Goal: Feedback & Contribution: Contribute content

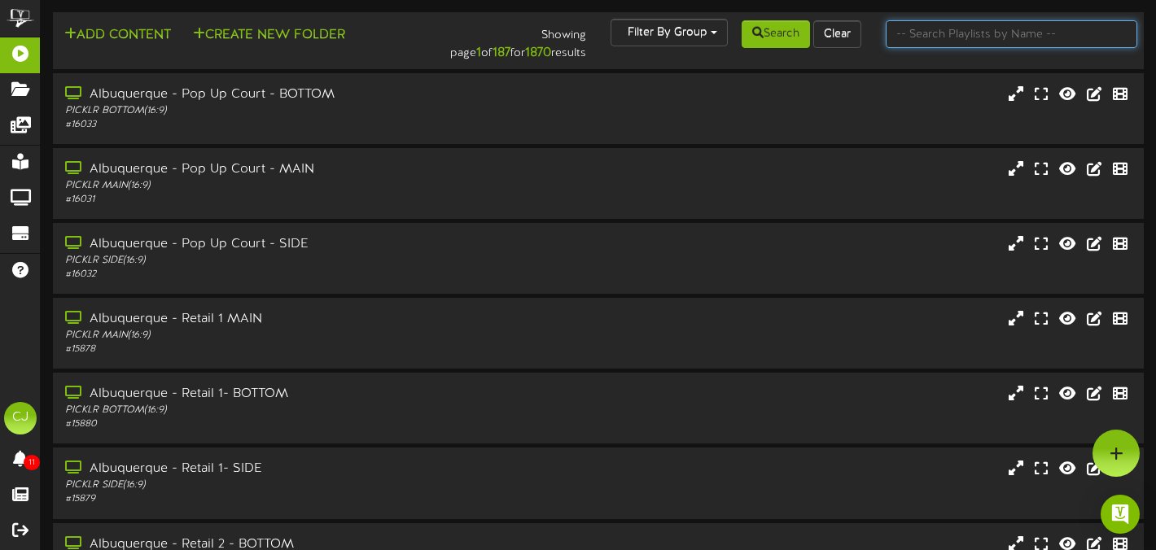
click at [922, 37] on input "text" at bounding box center [1012, 34] width 252 height 28
type input "[GEOGRAPHIC_DATA]"
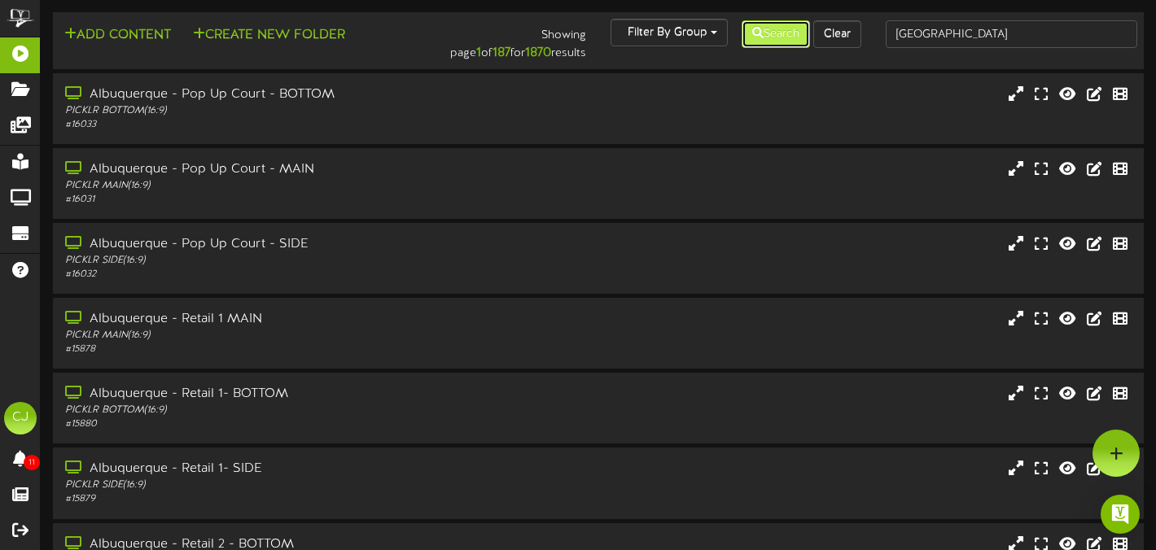
click at [782, 40] on button "Search" at bounding box center [776, 34] width 68 height 28
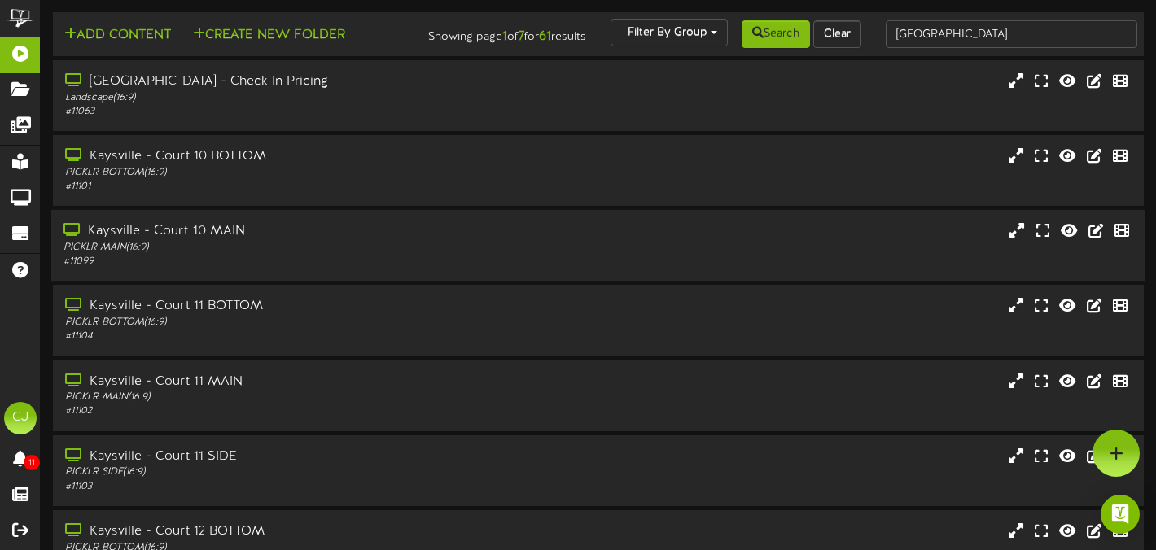
click at [438, 269] on div "# 11099" at bounding box center [278, 262] width 431 height 14
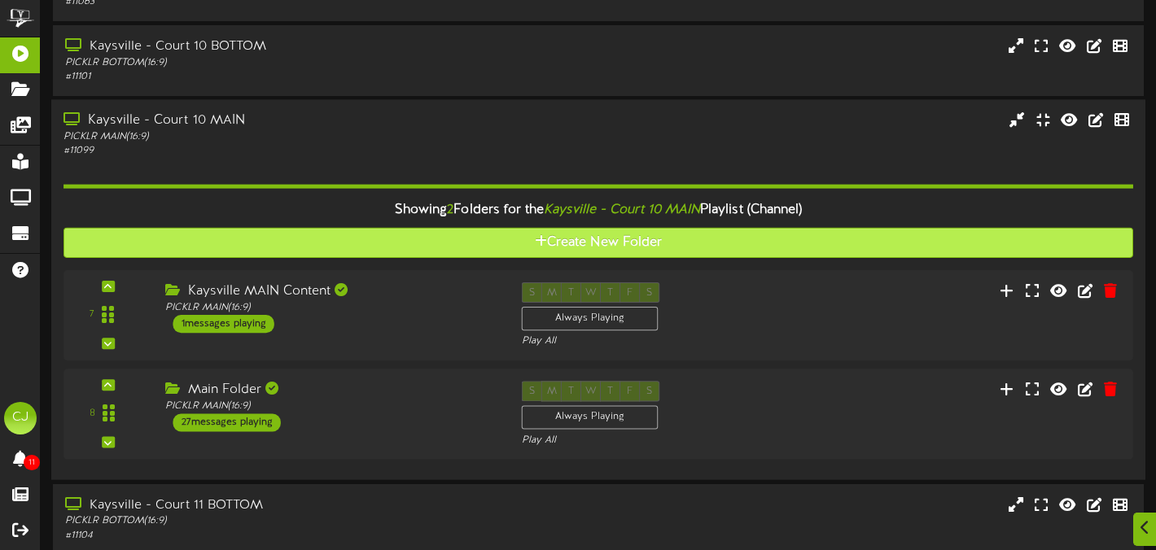
scroll to position [118, 0]
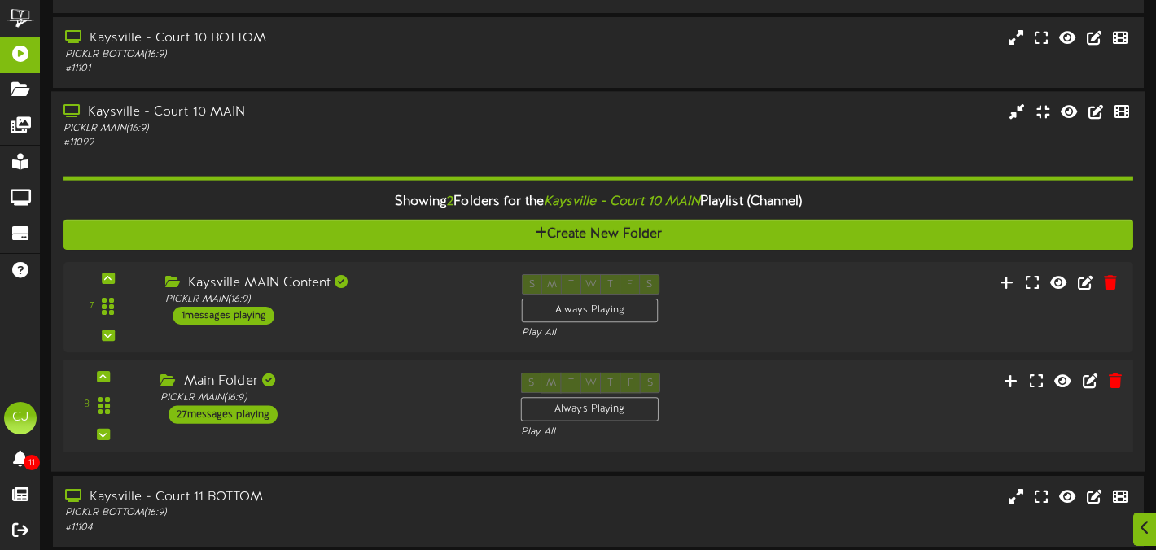
click at [390, 391] on div "Main Folder" at bounding box center [327, 382] width 335 height 19
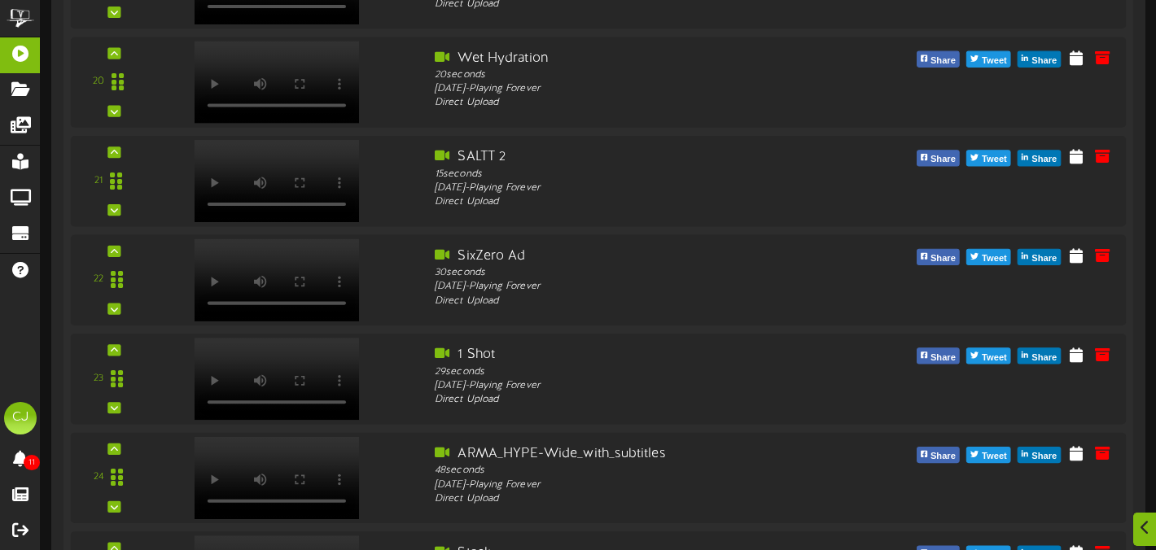
scroll to position [2494, 0]
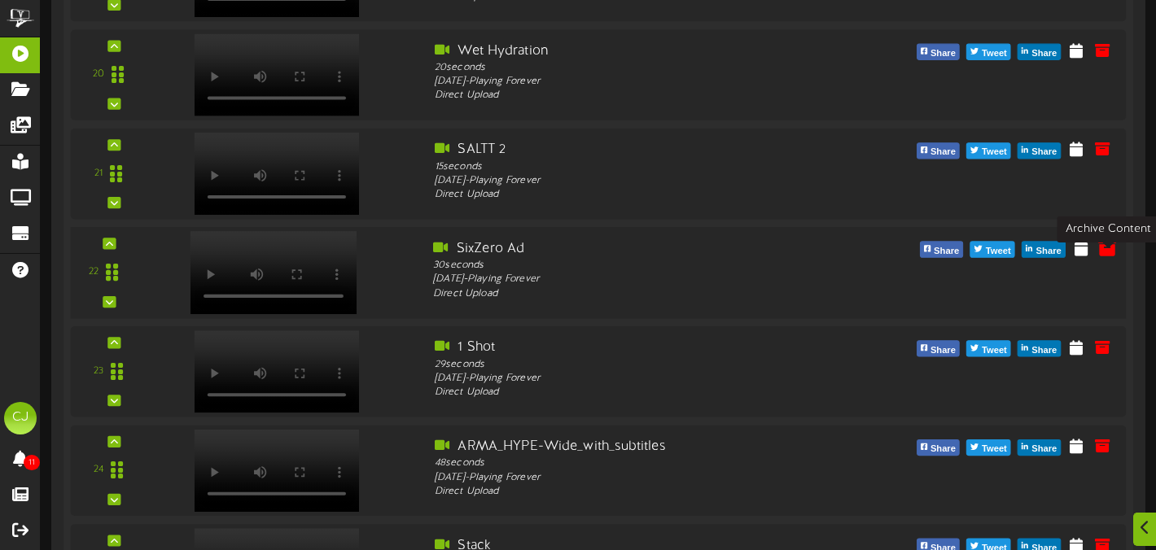
click at [1102, 256] on icon at bounding box center [1107, 248] width 18 height 18
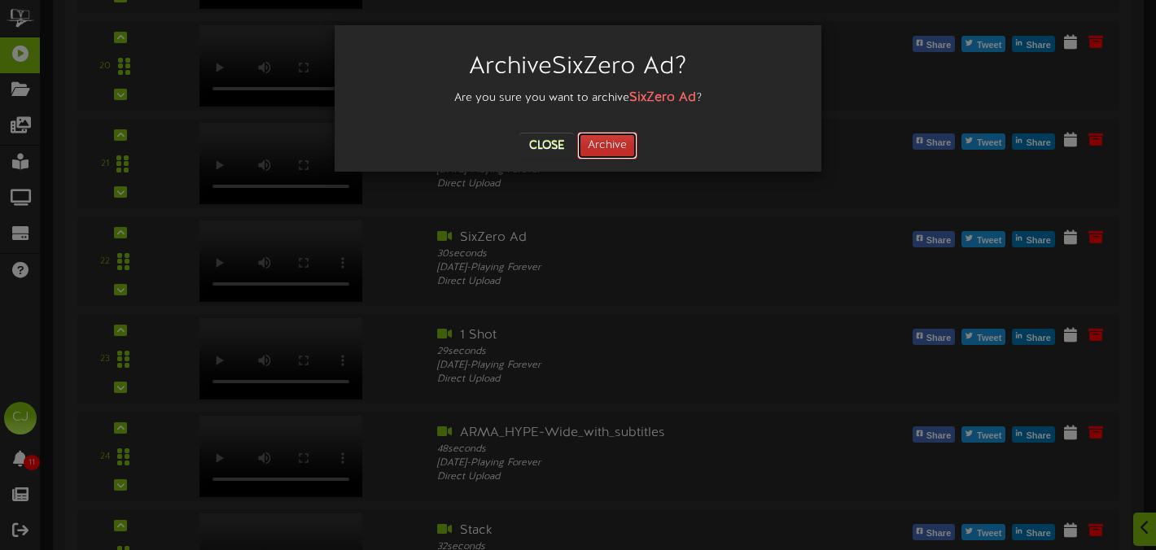
click at [621, 137] on button "Archive" at bounding box center [607, 146] width 60 height 28
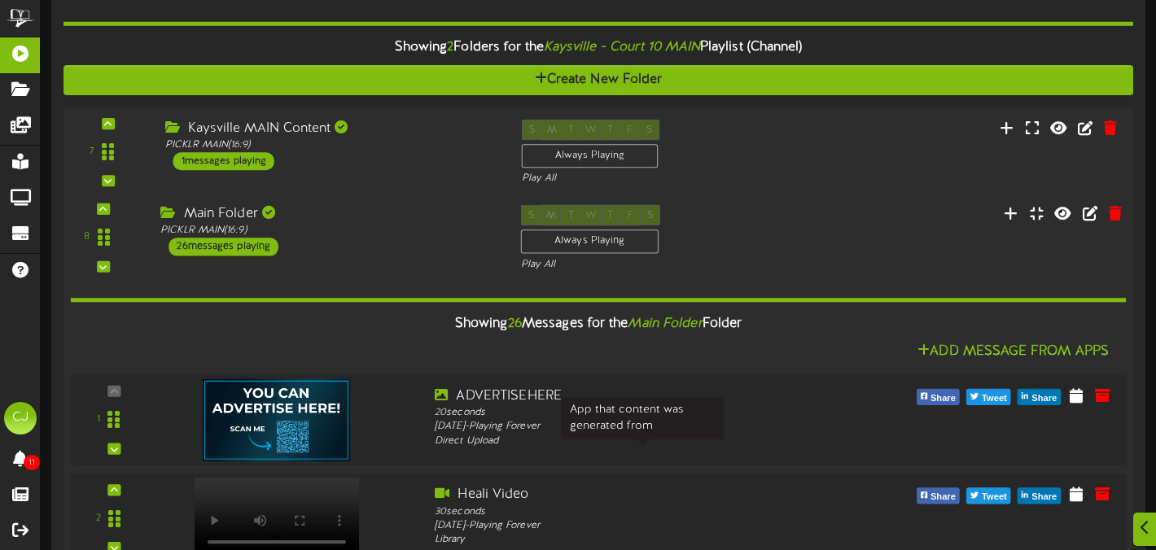
scroll to position [309, 0]
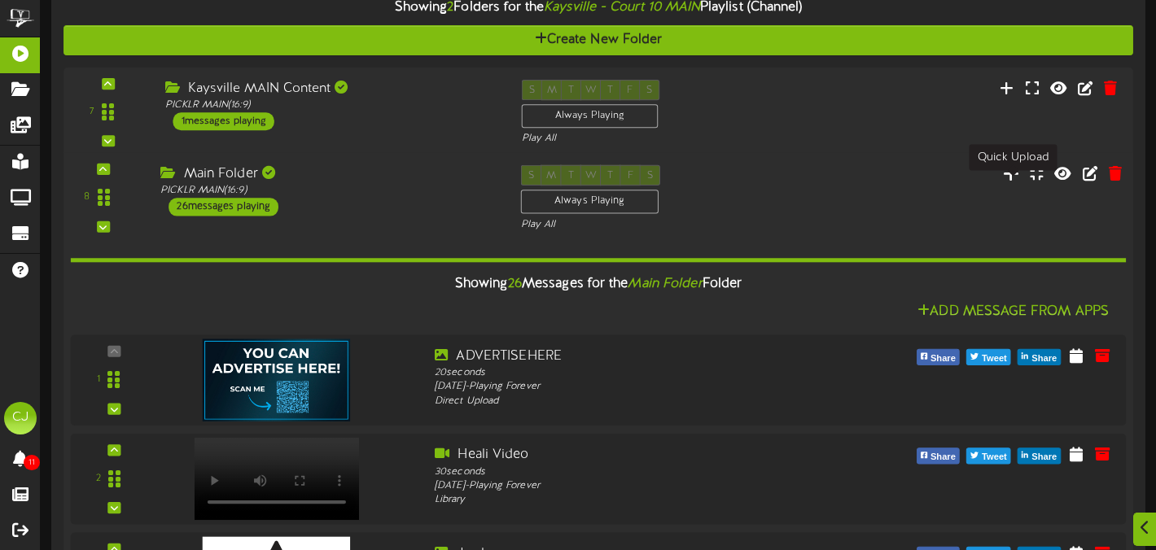
click at [1017, 180] on icon at bounding box center [1011, 173] width 17 height 18
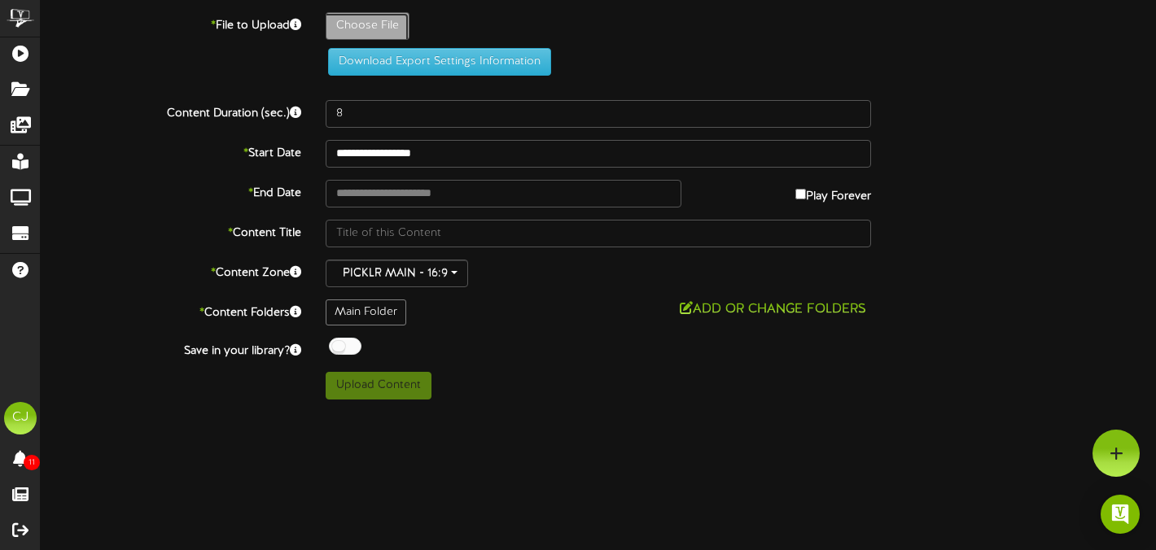
type input "**********"
type input "OpalLaunchAd"
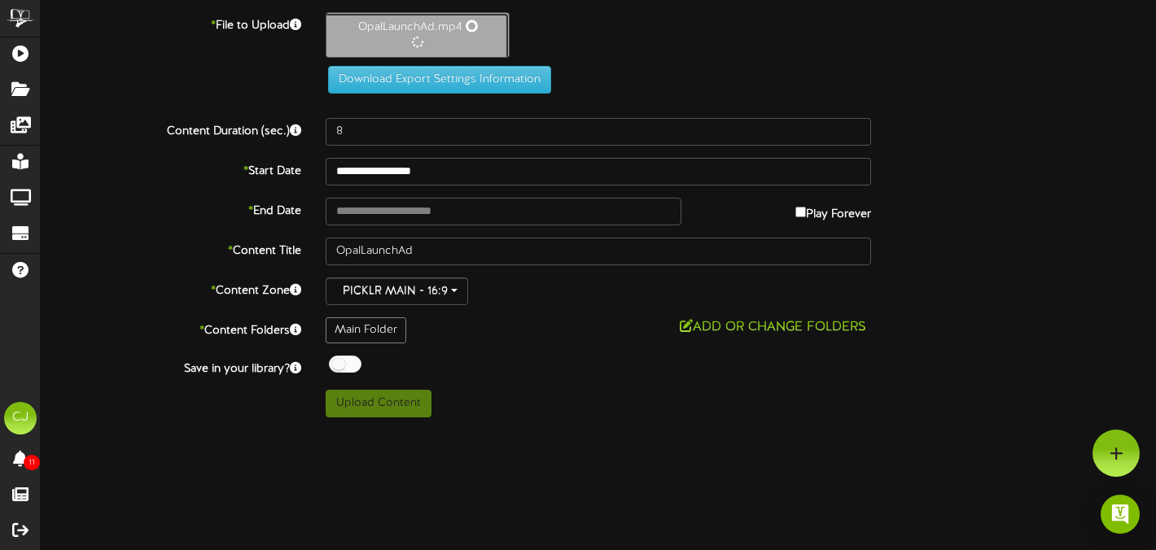
type input "30"
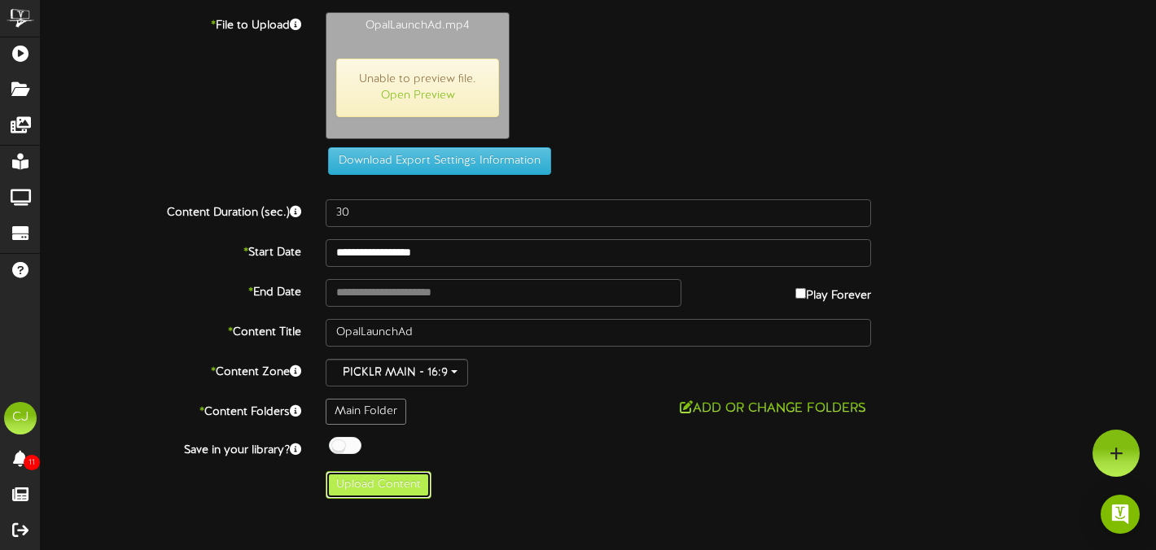
click at [396, 489] on button "Upload Content" at bounding box center [379, 485] width 106 height 28
type input "**********"
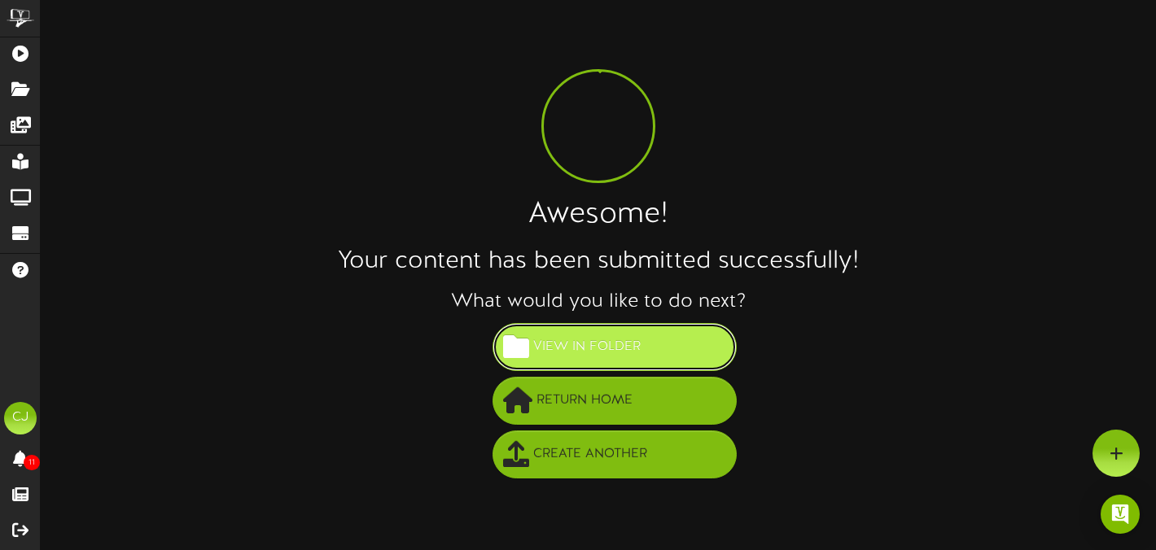
click at [623, 355] on span "View in Folder" at bounding box center [587, 347] width 116 height 27
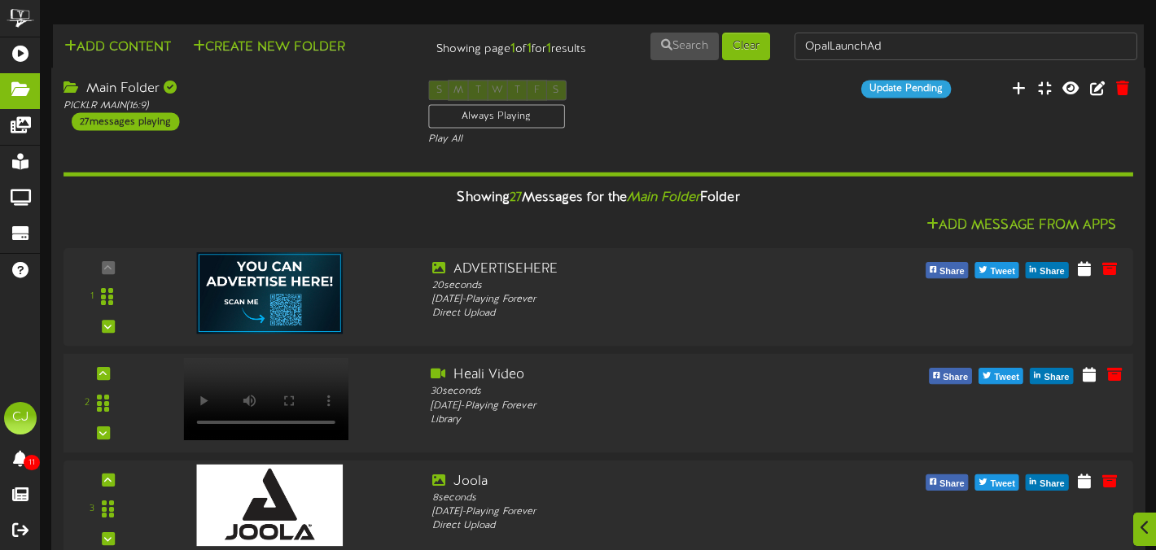
scroll to position [2589, 0]
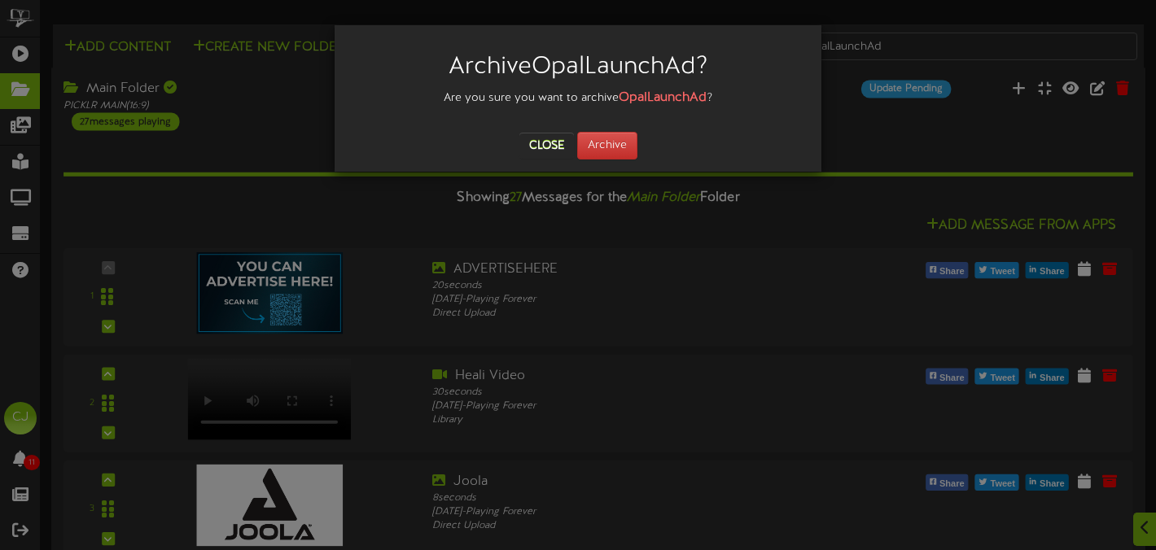
scroll to position [0, 0]
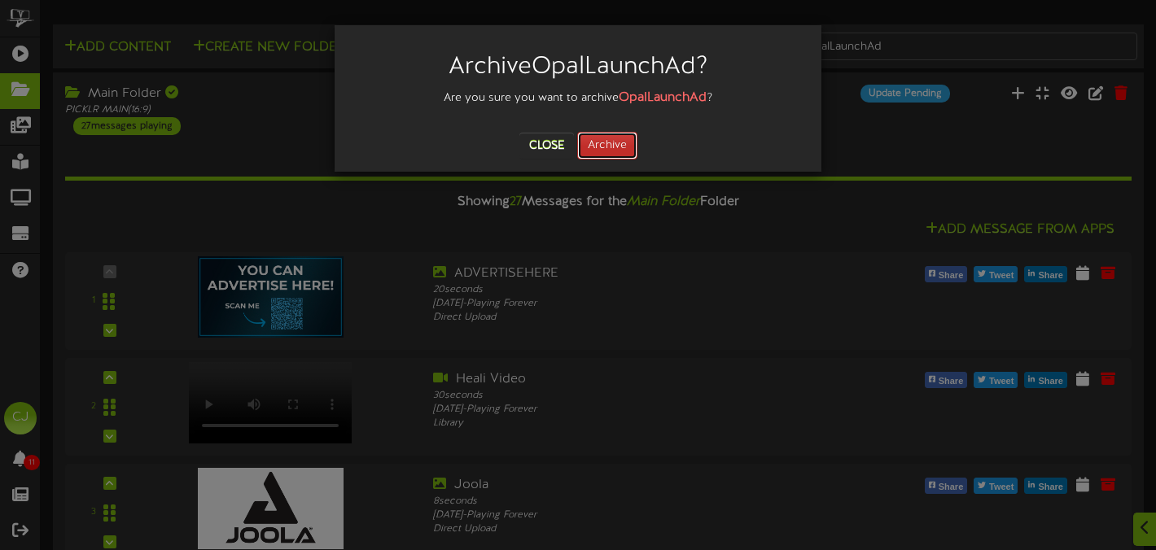
click at [609, 140] on button "Archive" at bounding box center [607, 146] width 60 height 28
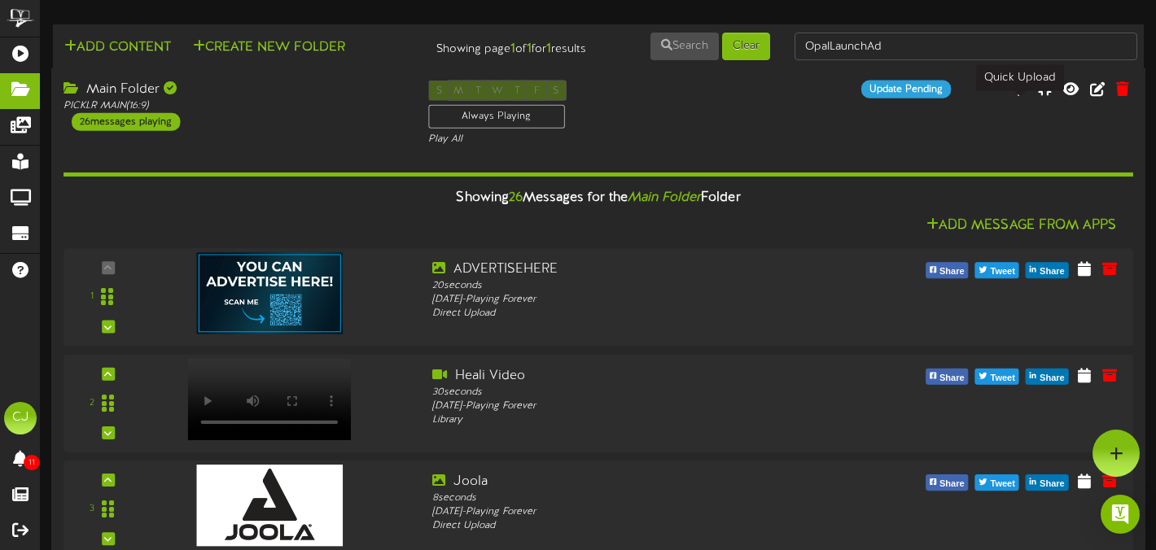
click at [1022, 97] on icon at bounding box center [1019, 88] width 16 height 18
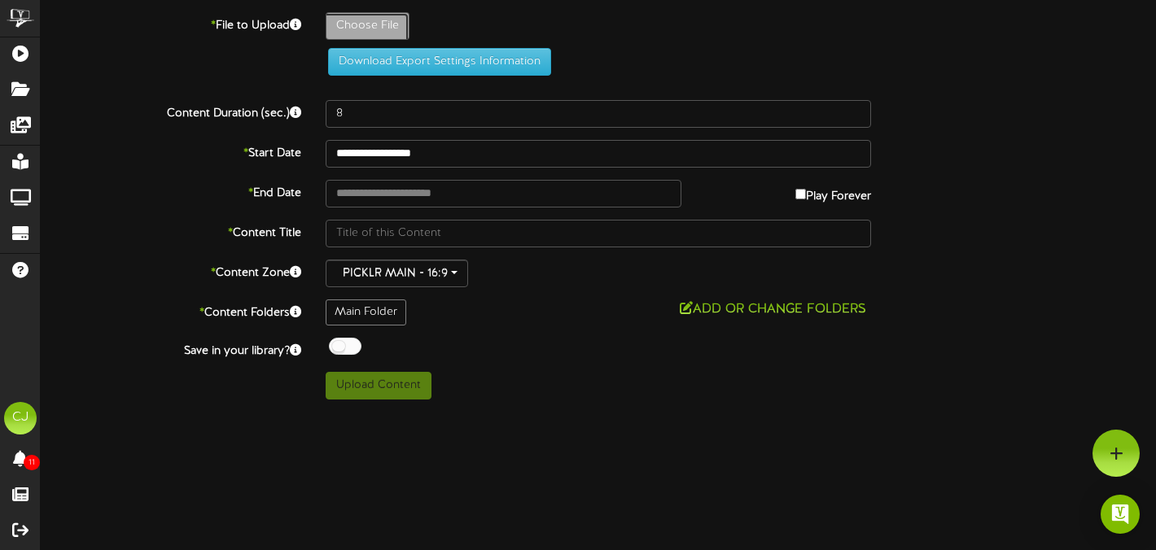
type input "**********"
type input "OpalLaunchAd"
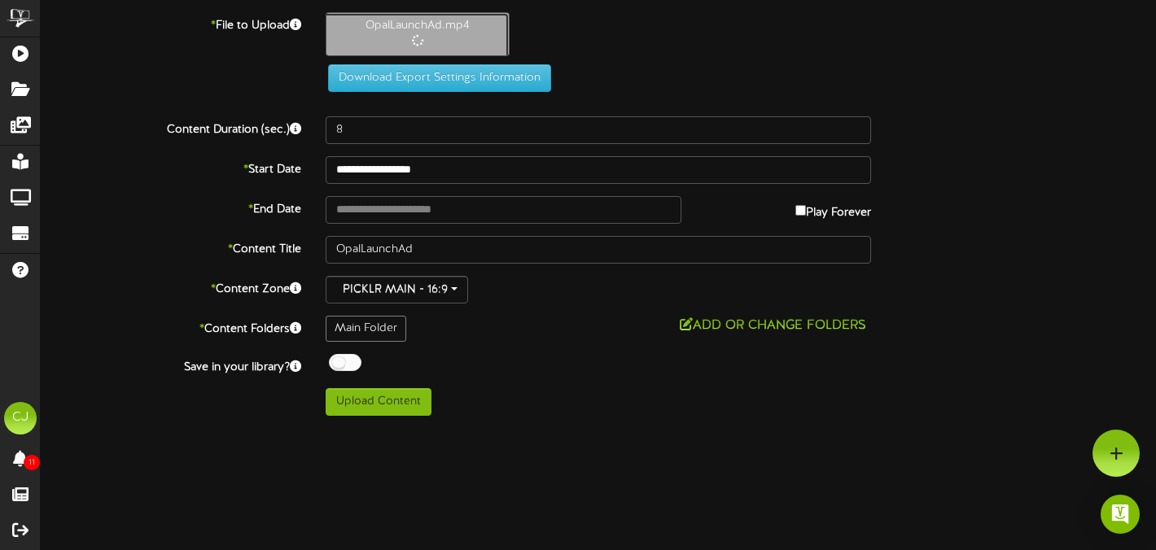
type input "30"
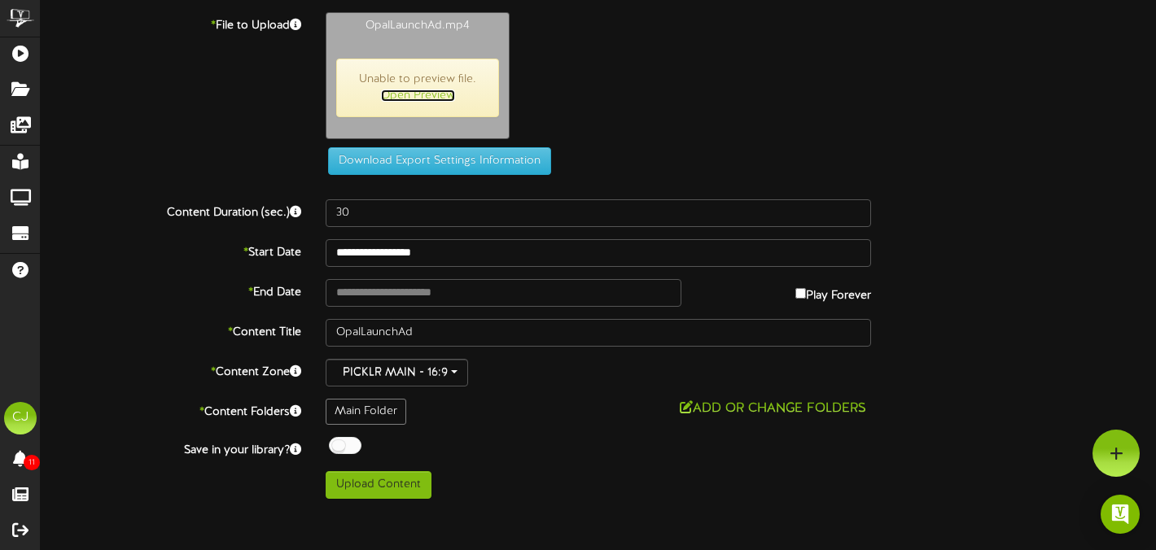
click at [399, 94] on link "Open Preview" at bounding box center [418, 96] width 74 height 12
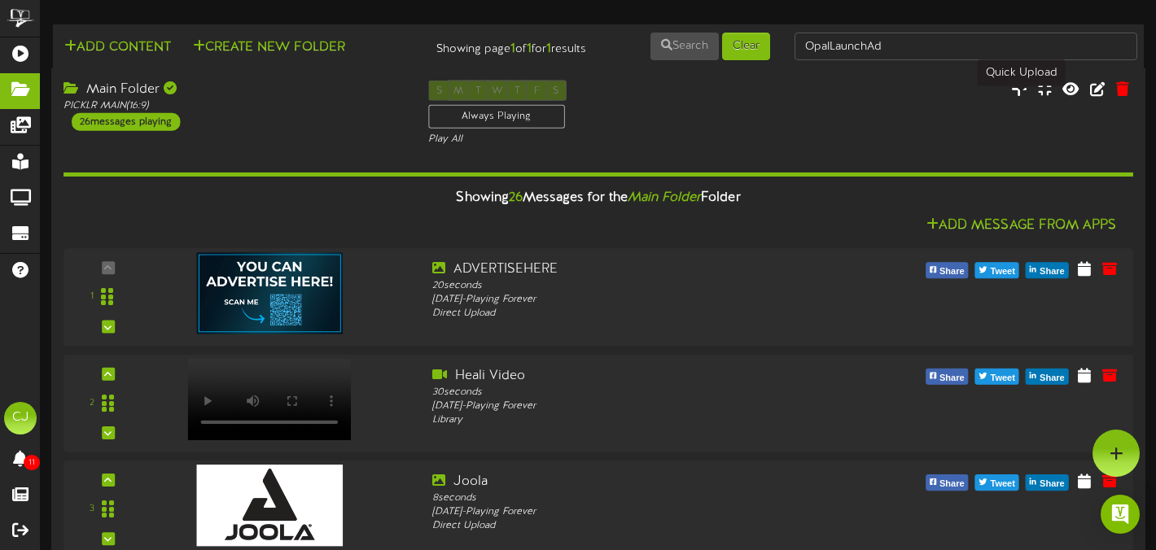
click at [1020, 97] on icon at bounding box center [1019, 88] width 16 height 18
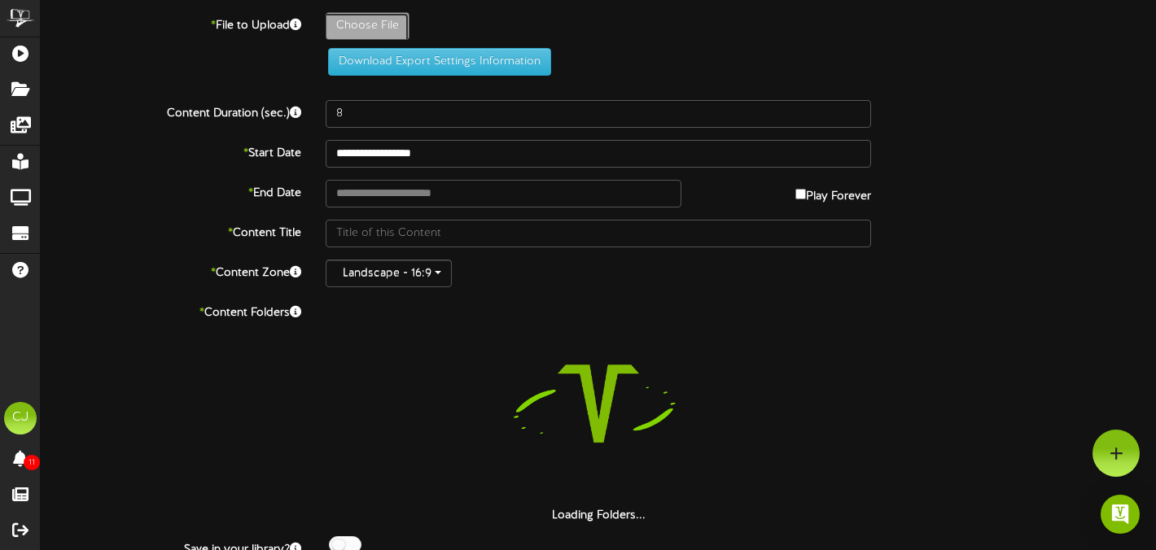
type input "**********"
type input "OpalLaunchAd1"
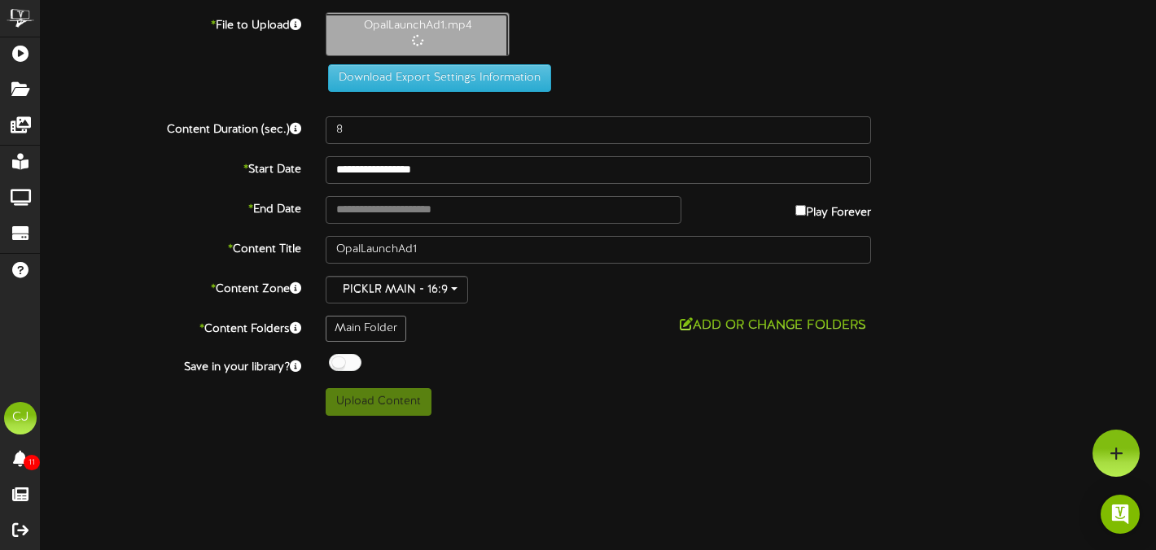
type input "30"
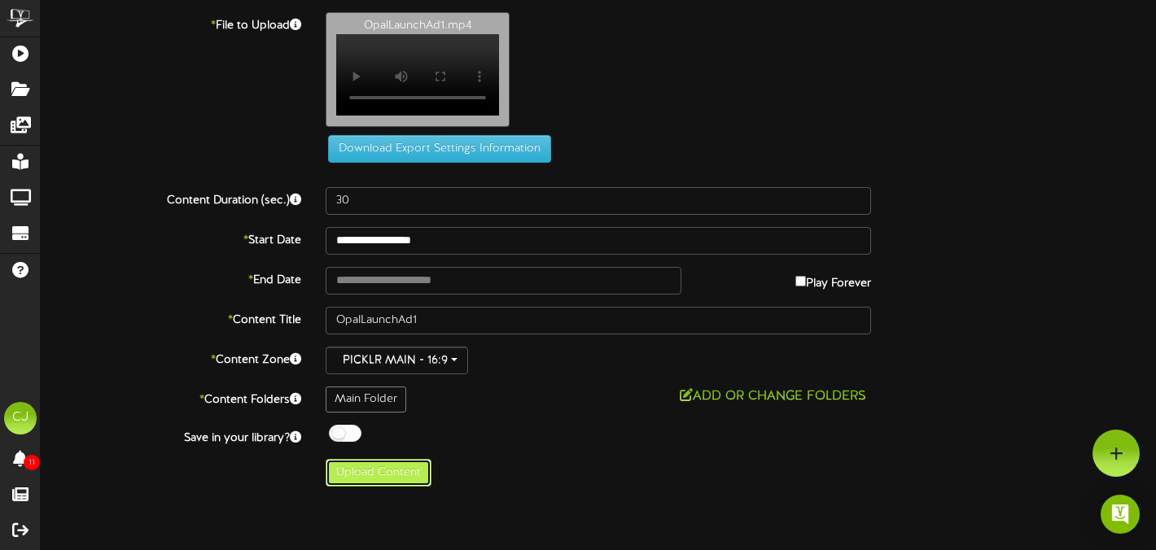
click at [392, 479] on button "Upload Content" at bounding box center [379, 473] width 106 height 28
type input "**********"
